Goal: Check status

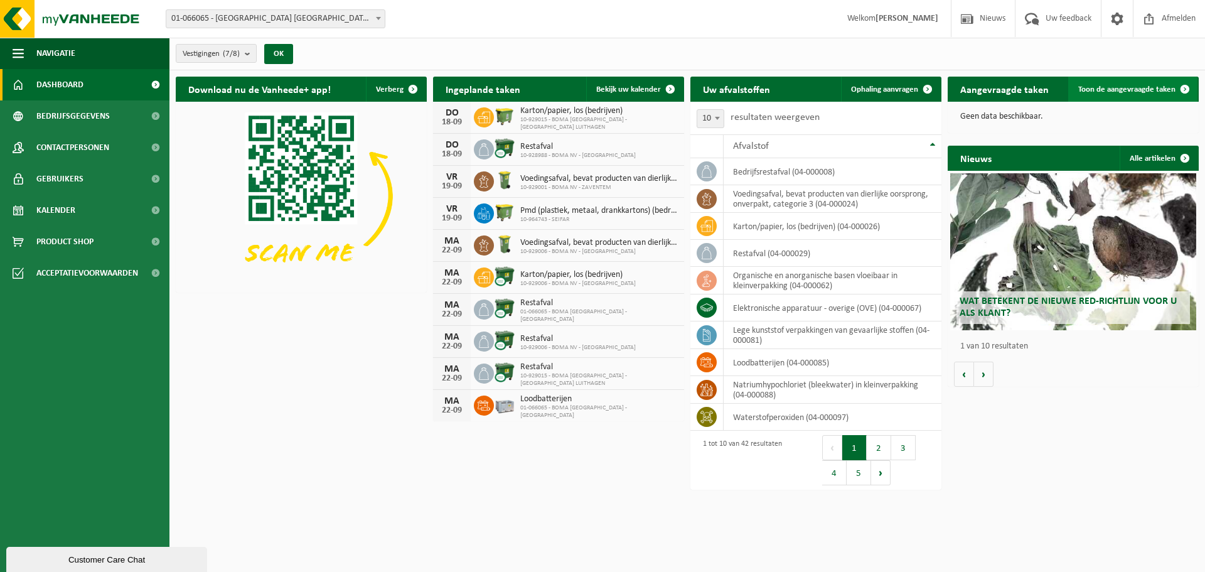
click at [1126, 88] on span "Toon de aangevraagde taken" at bounding box center [1126, 89] width 97 height 8
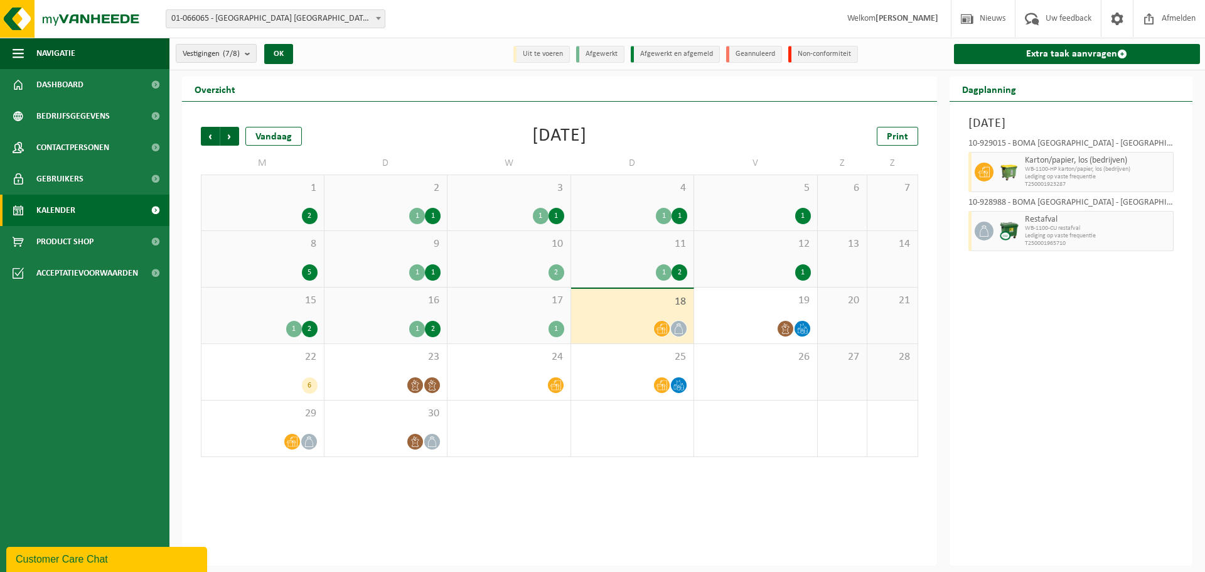
click at [555, 331] on div "1" at bounding box center [557, 329] width 16 height 16
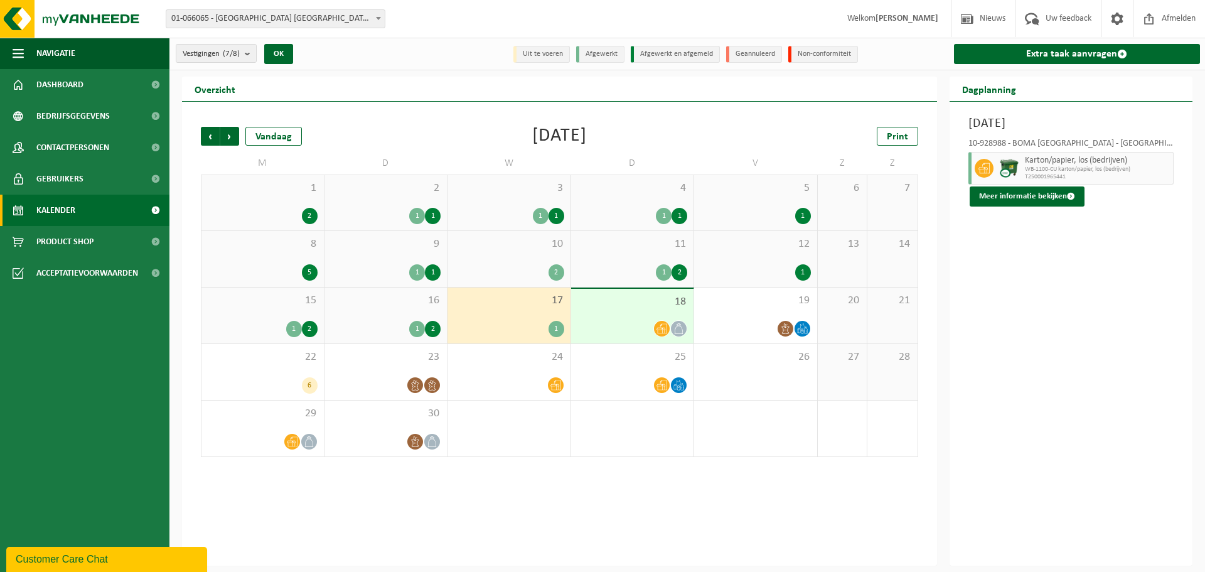
click at [437, 328] on div "2" at bounding box center [433, 329] width 16 height 16
